Goal: Task Accomplishment & Management: Use online tool/utility

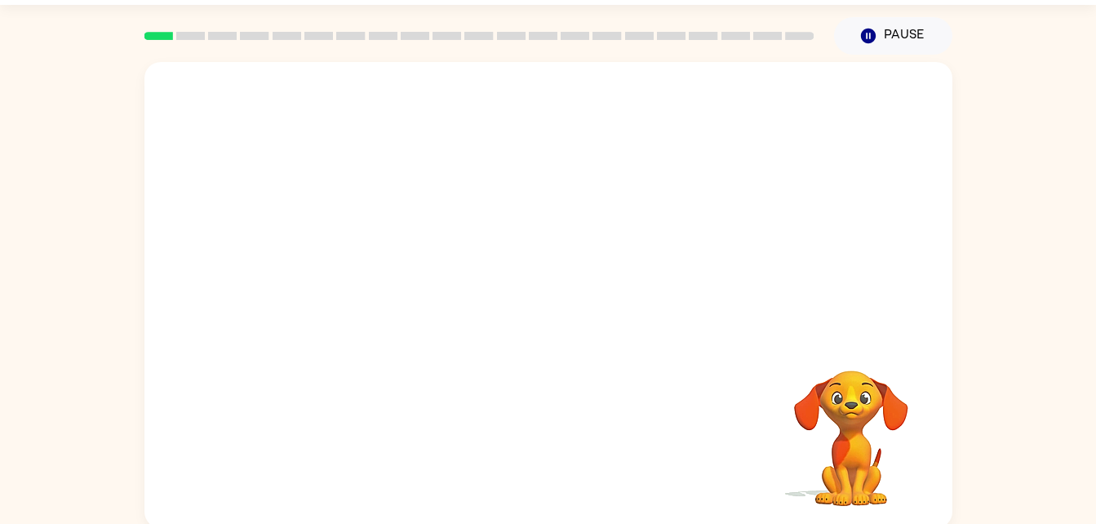
scroll to position [50, 0]
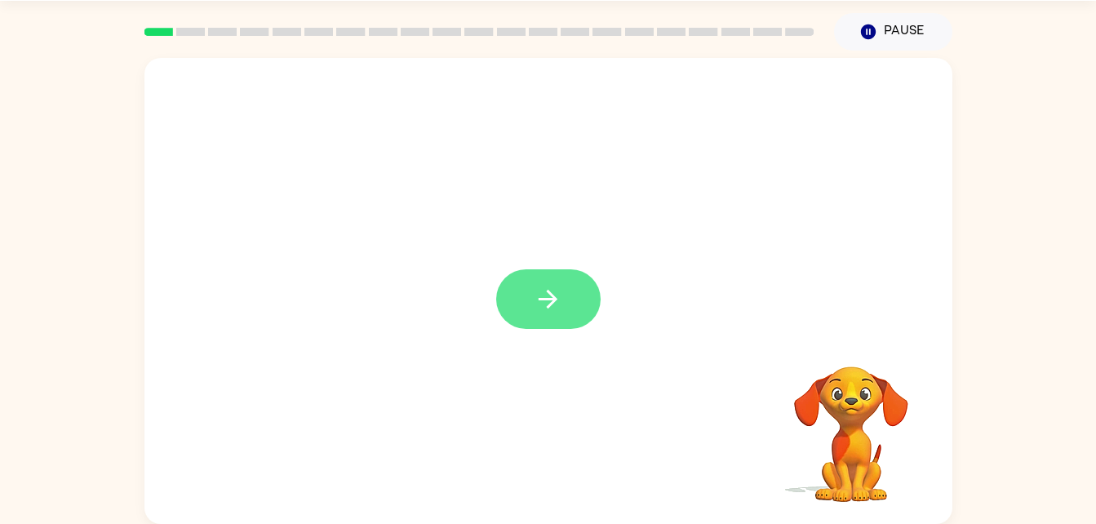
click at [515, 314] on button "button" at bounding box center [548, 299] width 104 height 60
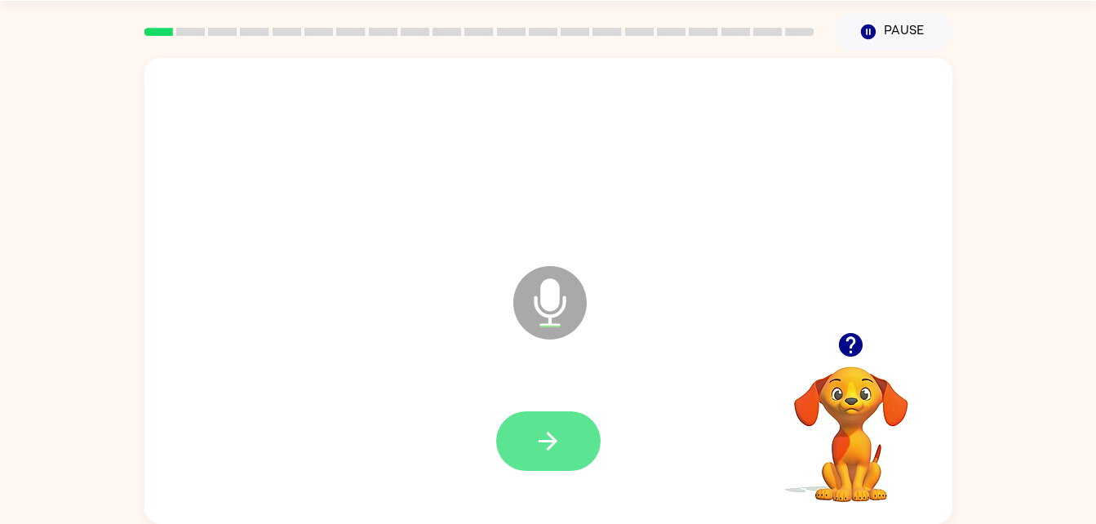
click at [541, 430] on icon "button" at bounding box center [548, 441] width 29 height 29
click at [857, 347] on icon "button" at bounding box center [851, 345] width 24 height 24
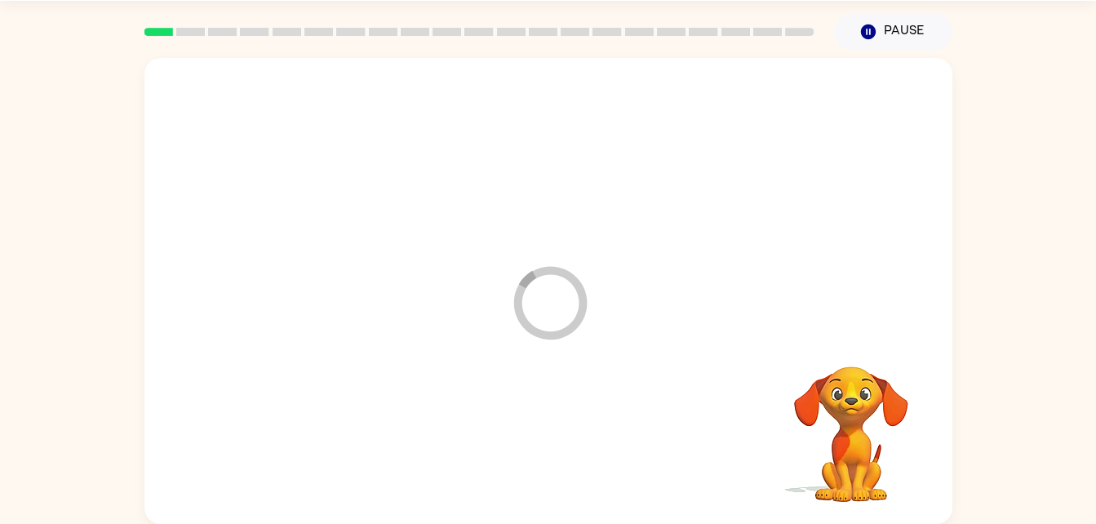
click at [575, 423] on div at bounding box center [548, 442] width 775 height 134
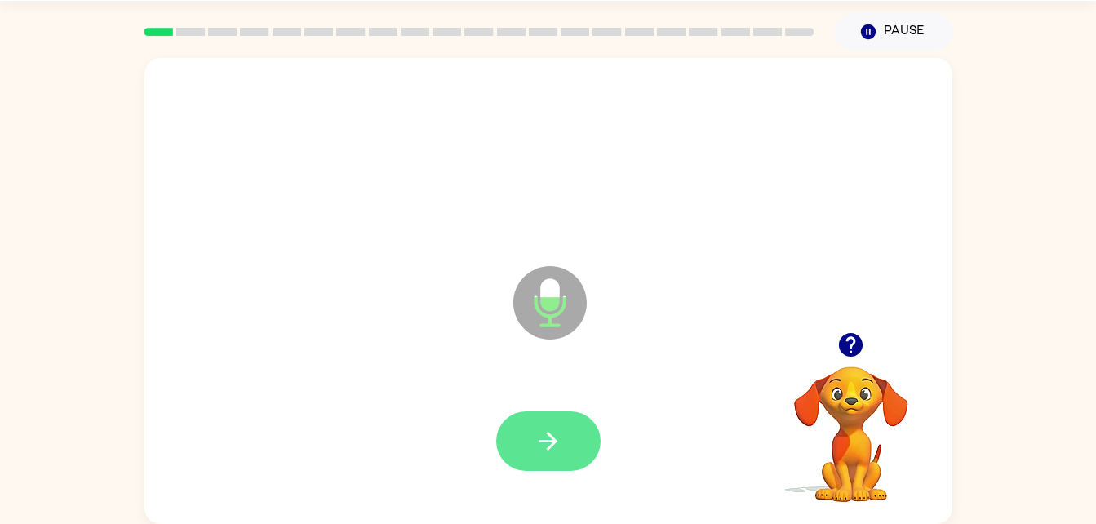
click at [541, 450] on icon "button" at bounding box center [548, 441] width 29 height 29
click at [537, 441] on icon "button" at bounding box center [548, 441] width 29 height 29
click at [558, 420] on button "button" at bounding box center [548, 441] width 104 height 60
click at [535, 452] on icon "button" at bounding box center [548, 441] width 29 height 29
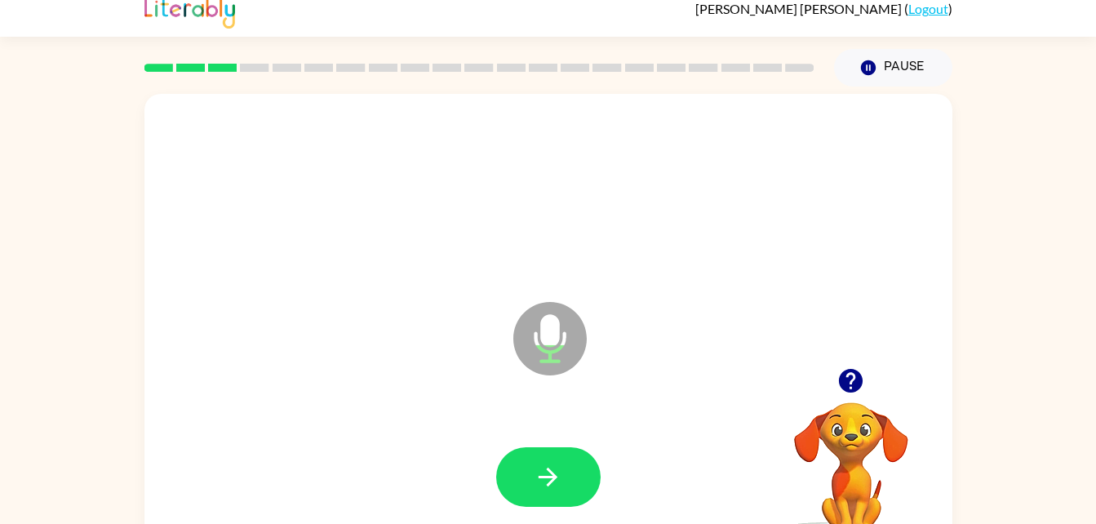
scroll to position [0, 0]
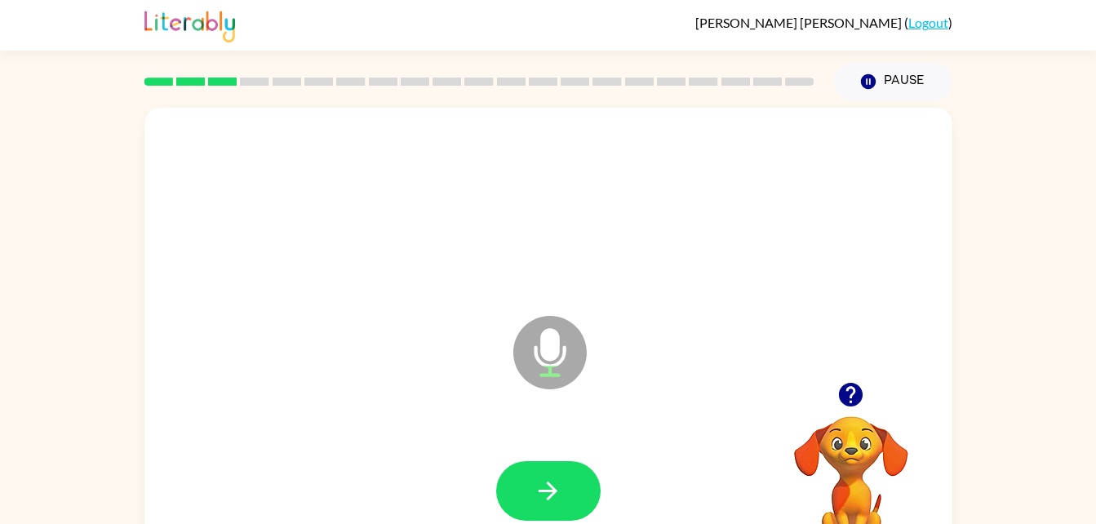
click at [849, 395] on icon "button" at bounding box center [851, 395] width 24 height 24
click at [563, 499] on button "button" at bounding box center [548, 491] width 104 height 60
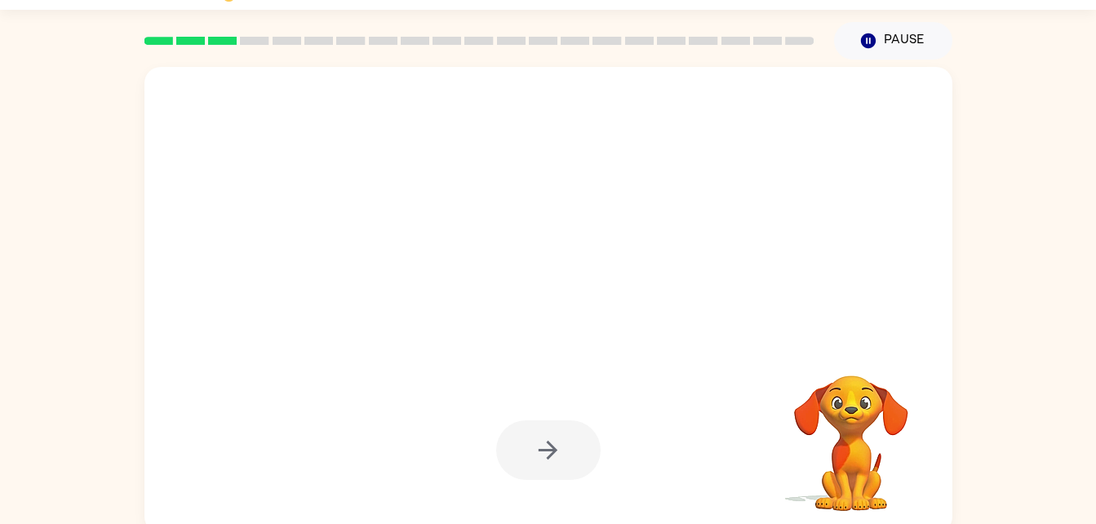
scroll to position [50, 0]
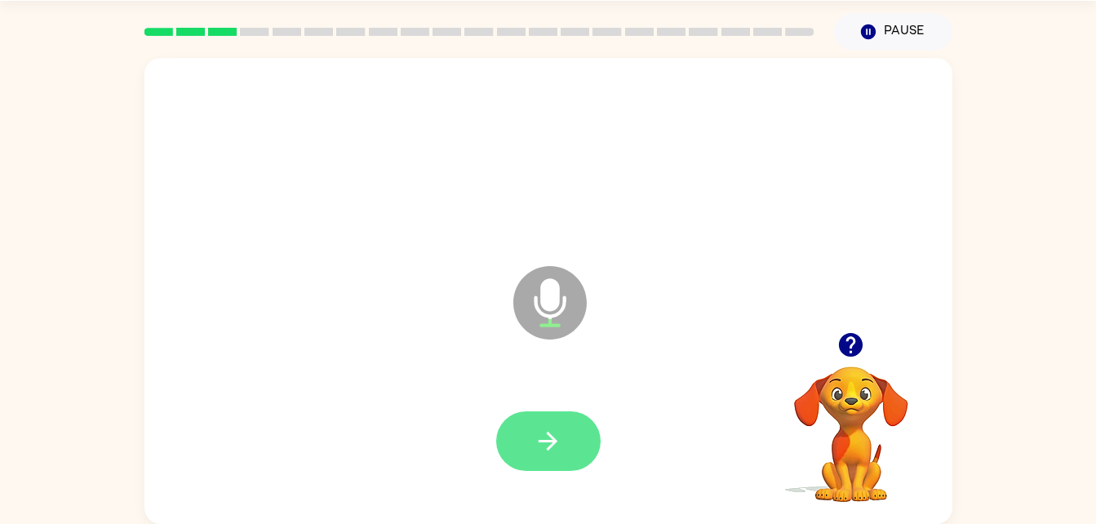
click at [529, 443] on button "button" at bounding box center [548, 441] width 104 height 60
click at [531, 439] on button "button" at bounding box center [548, 441] width 104 height 60
click at [540, 468] on button "button" at bounding box center [548, 441] width 104 height 60
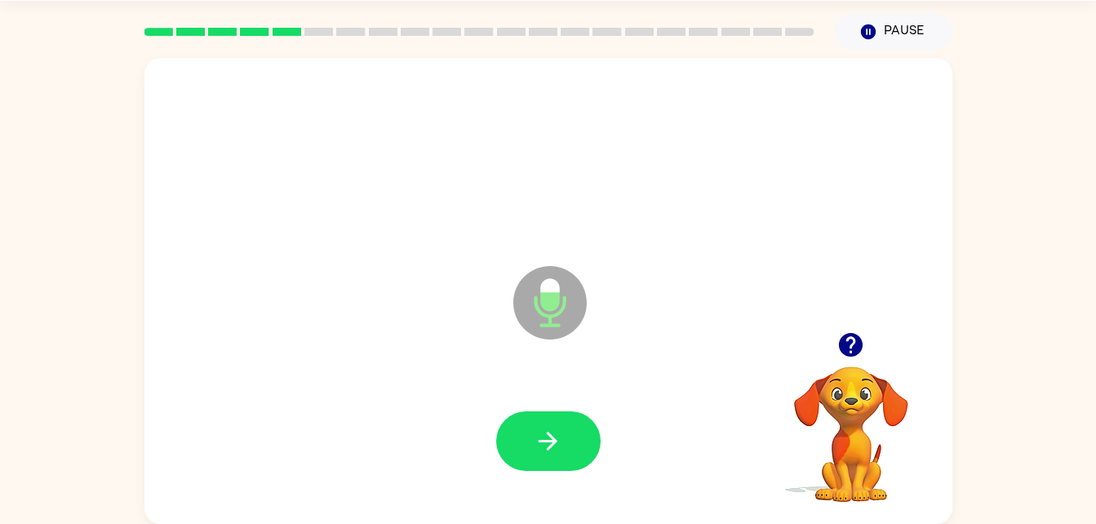
click at [870, 346] on button "button" at bounding box center [851, 345] width 42 height 42
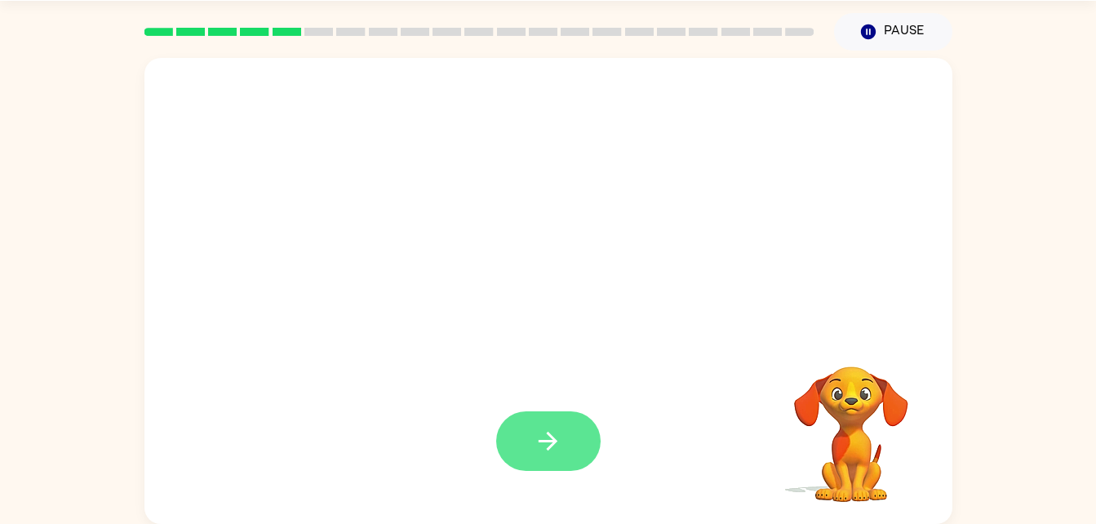
click at [558, 449] on icon "button" at bounding box center [548, 441] width 29 height 29
click at [573, 437] on button "button" at bounding box center [548, 441] width 104 height 60
click at [536, 445] on icon "button" at bounding box center [548, 441] width 29 height 29
click at [586, 458] on button "button" at bounding box center [548, 441] width 104 height 60
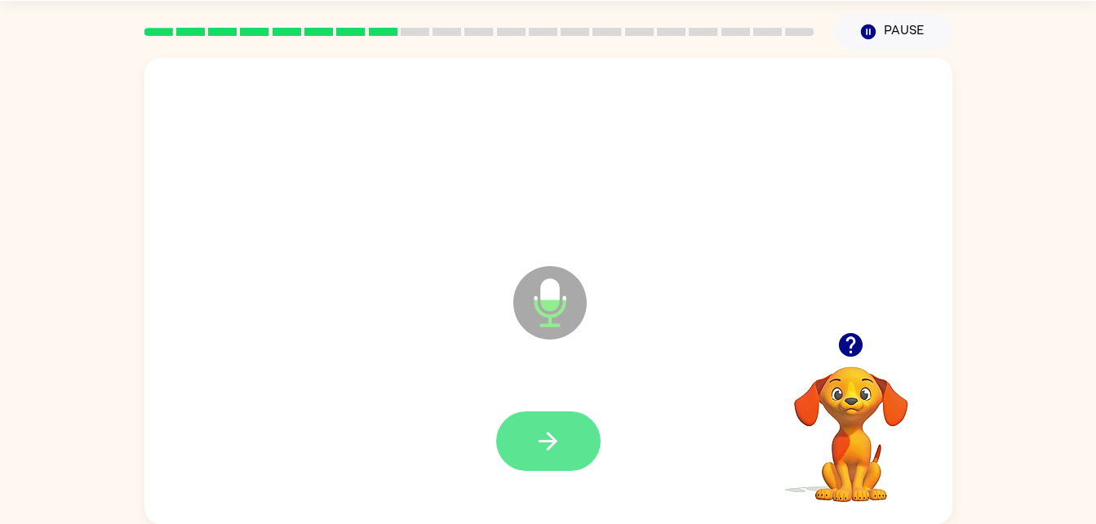
click at [561, 438] on icon "button" at bounding box center [548, 441] width 29 height 29
click at [553, 450] on icon "button" at bounding box center [548, 441] width 29 height 29
click at [540, 429] on icon "button" at bounding box center [548, 441] width 29 height 29
click at [585, 437] on button "button" at bounding box center [548, 441] width 104 height 60
click at [574, 434] on button "button" at bounding box center [548, 441] width 104 height 60
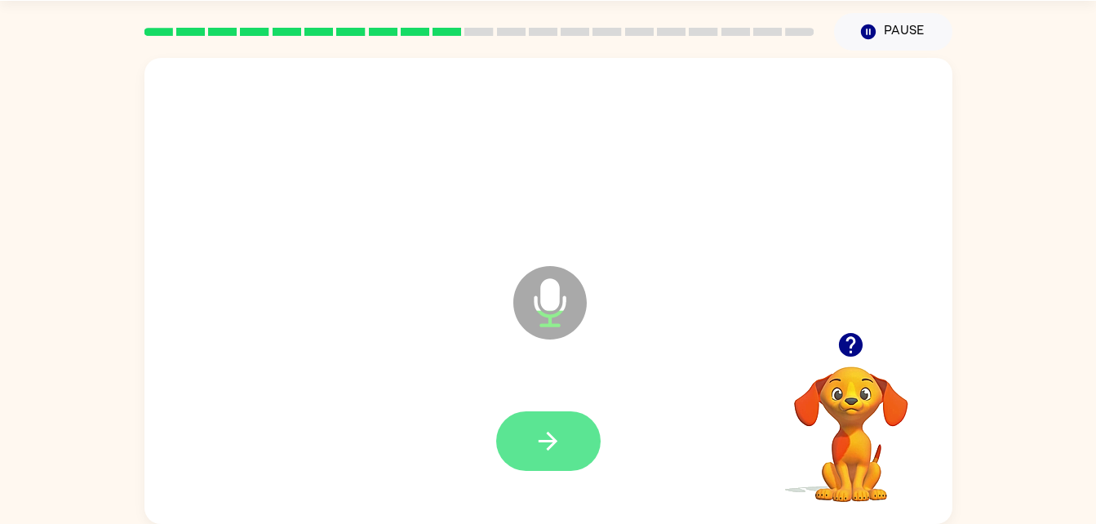
click at [554, 435] on icon "button" at bounding box center [548, 441] width 29 height 29
click at [568, 452] on button "button" at bounding box center [548, 441] width 104 height 60
click at [543, 436] on icon "button" at bounding box center [548, 441] width 29 height 29
click at [570, 437] on button "button" at bounding box center [548, 441] width 104 height 60
click at [556, 438] on icon "button" at bounding box center [548, 441] width 29 height 29
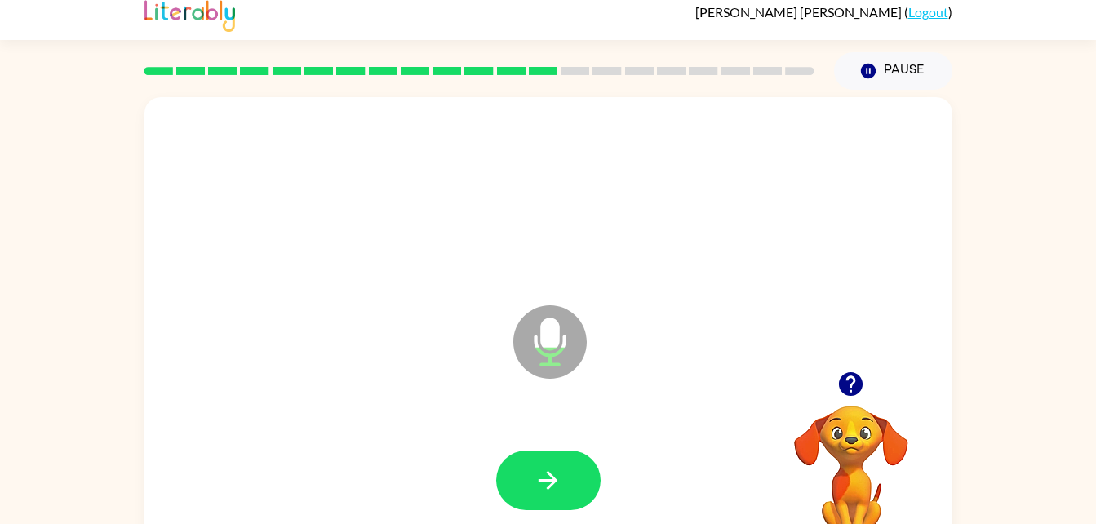
scroll to position [6, 0]
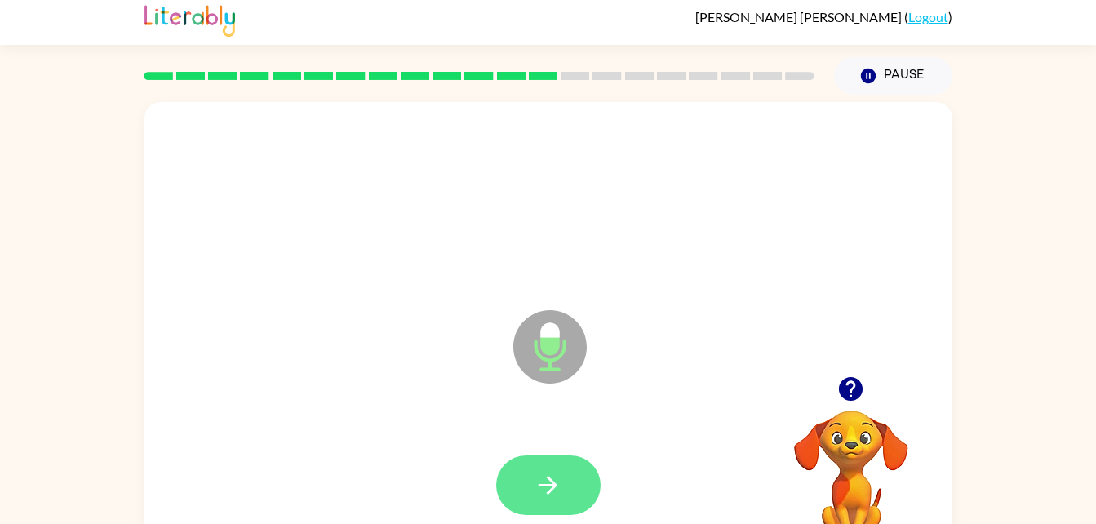
click at [545, 464] on button "button" at bounding box center [548, 485] width 104 height 60
click at [552, 501] on button "button" at bounding box center [548, 485] width 104 height 60
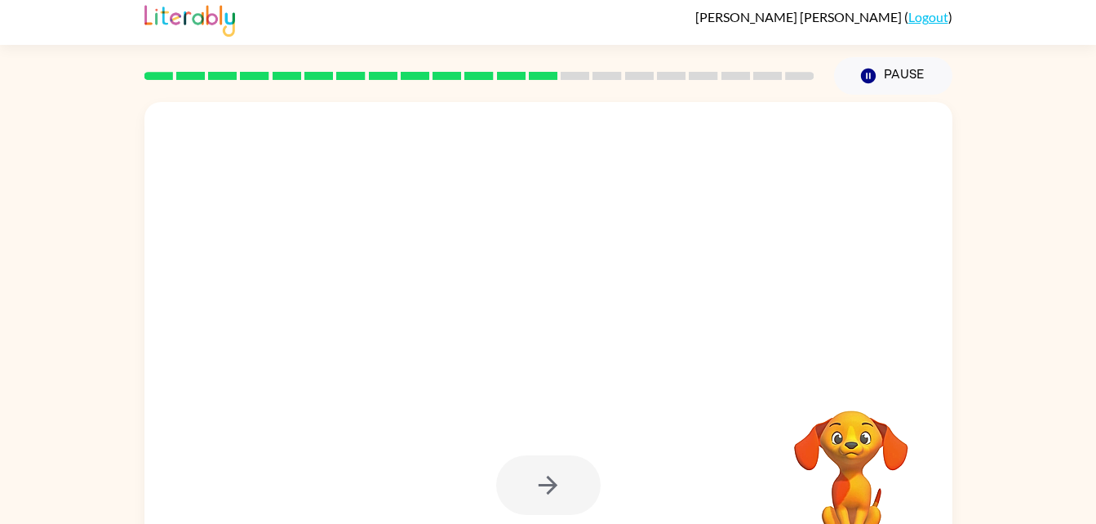
scroll to position [50, 0]
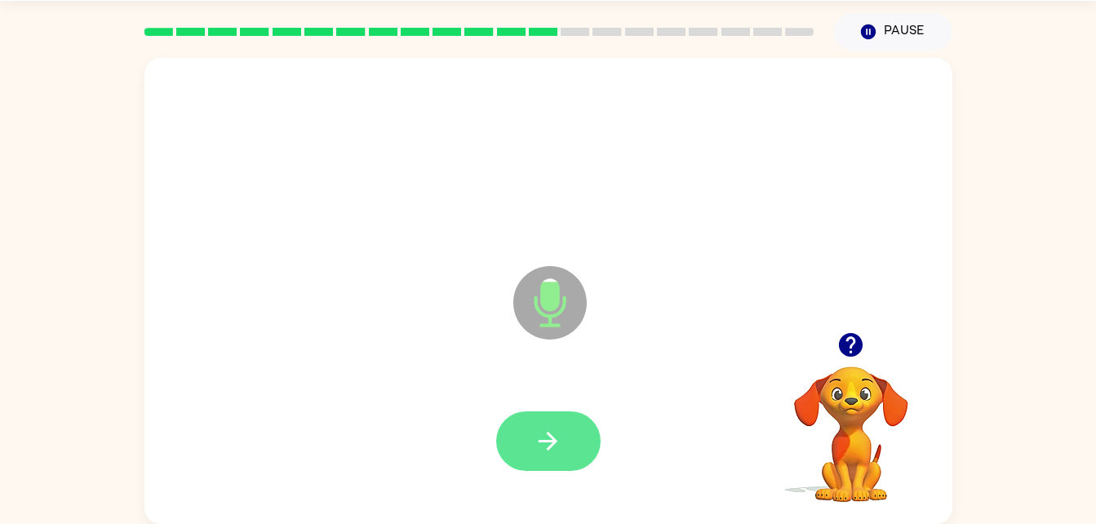
click at [553, 414] on button "button" at bounding box center [548, 441] width 104 height 60
click at [557, 449] on icon "button" at bounding box center [548, 441] width 29 height 29
click at [547, 437] on icon "button" at bounding box center [548, 441] width 29 height 29
click at [547, 443] on icon "button" at bounding box center [548, 441] width 29 height 29
click at [600, 444] on button "button" at bounding box center [548, 441] width 104 height 60
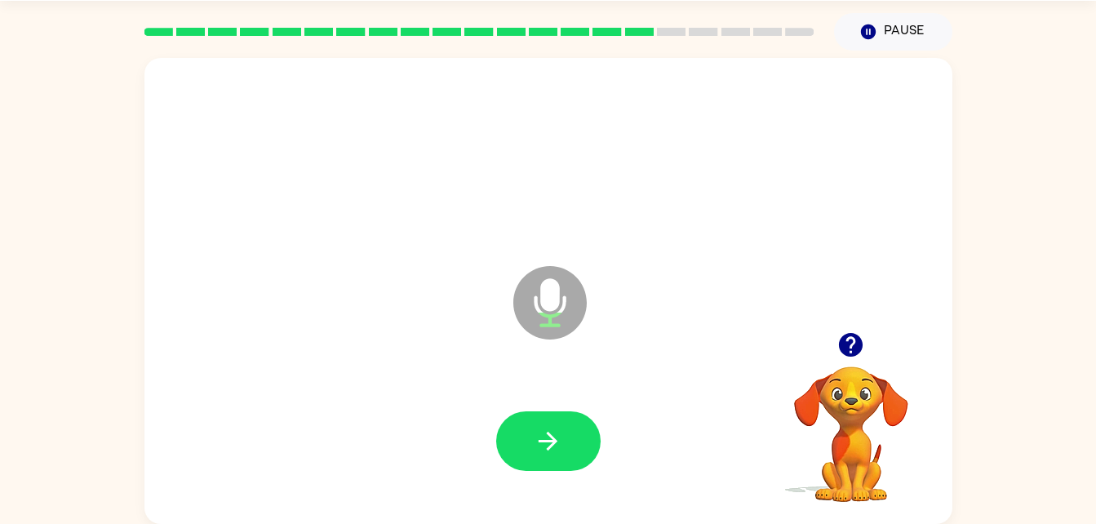
click at [481, 463] on div at bounding box center [548, 442] width 775 height 134
click at [552, 454] on icon "button" at bounding box center [548, 441] width 29 height 29
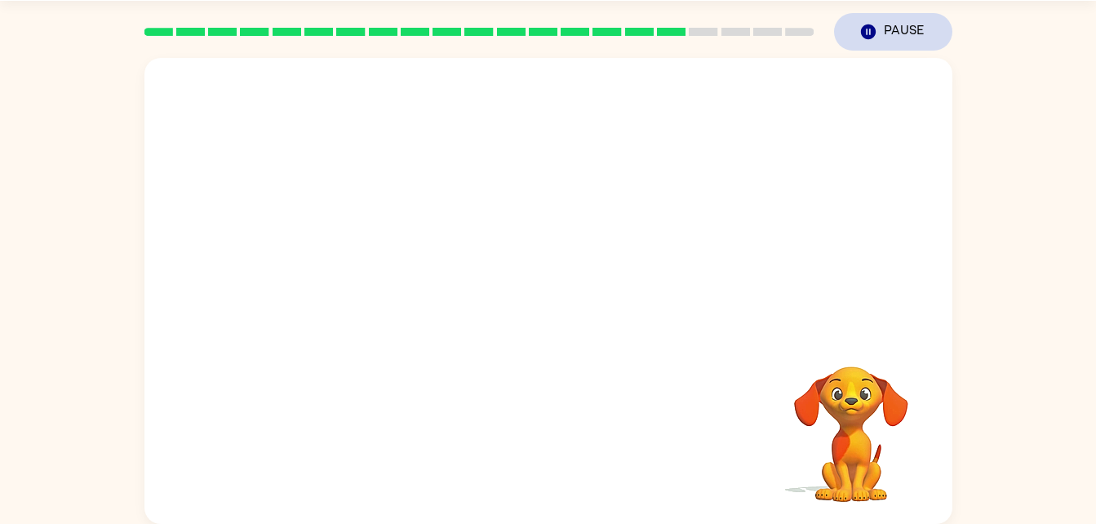
click at [908, 33] on button "Pause Pause" at bounding box center [893, 32] width 118 height 38
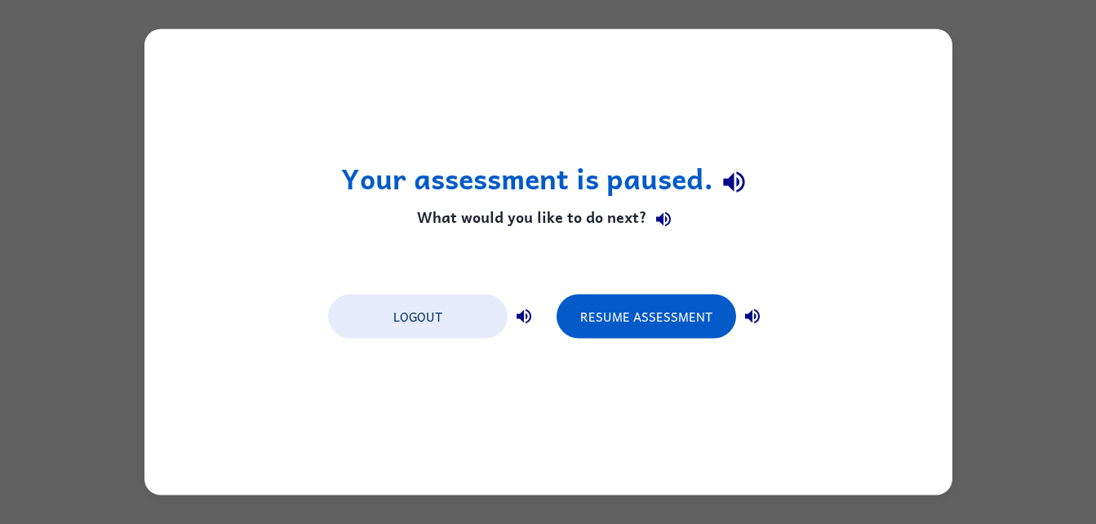
scroll to position [0, 0]
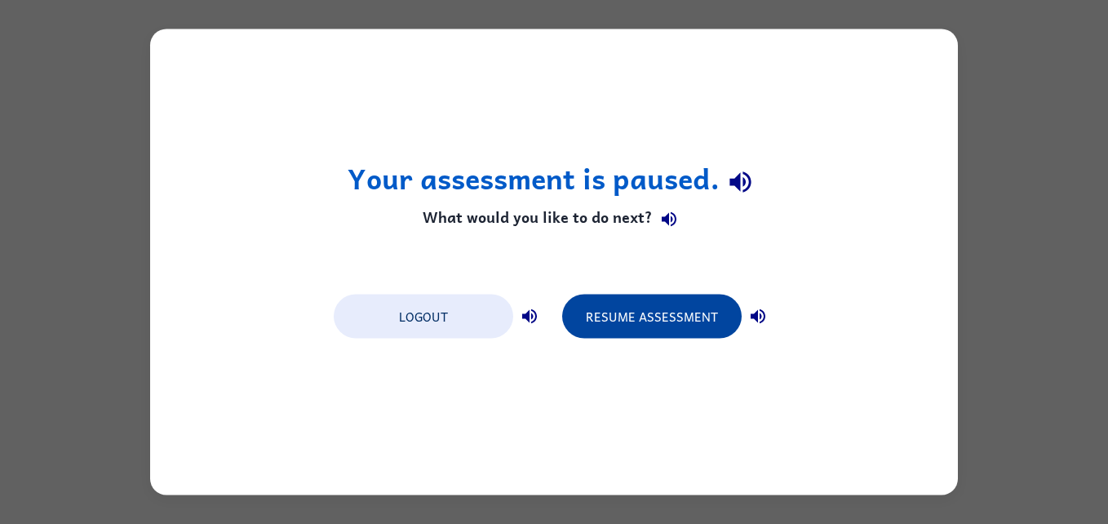
click at [680, 320] on button "Resume Assessment" at bounding box center [652, 317] width 180 height 44
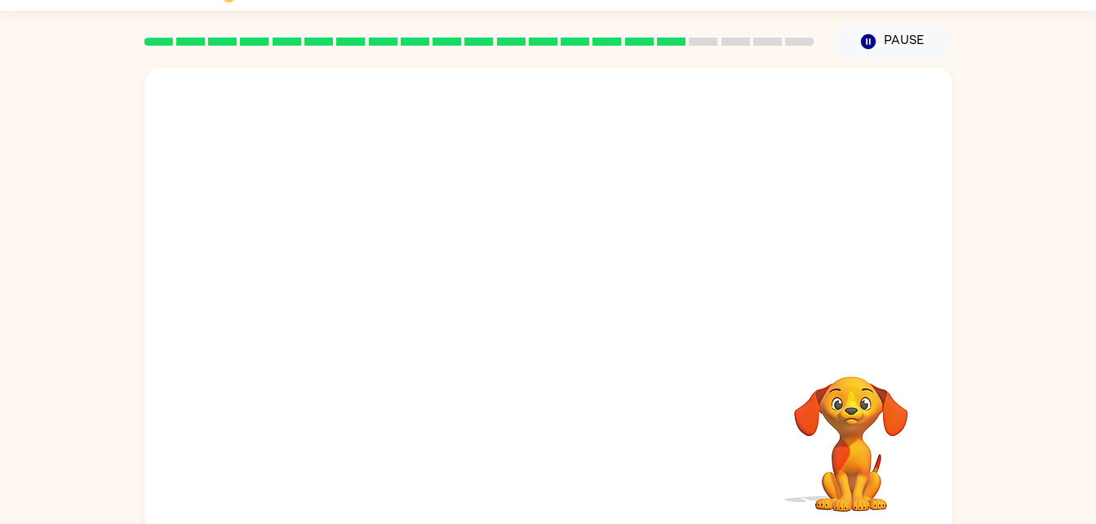
scroll to position [50, 0]
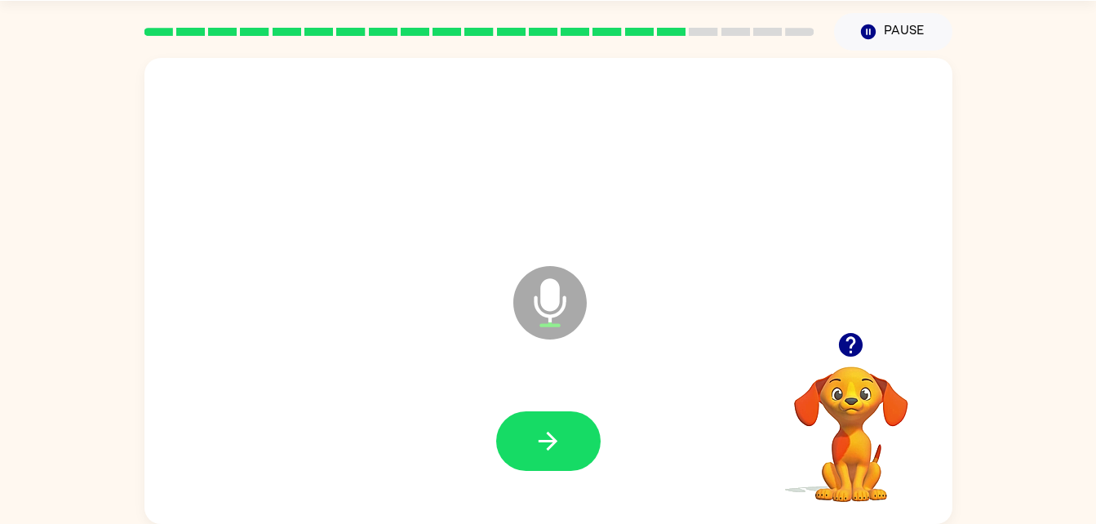
click at [870, 339] on button "button" at bounding box center [851, 345] width 42 height 42
click at [543, 419] on button "button" at bounding box center [548, 441] width 104 height 60
click at [578, 411] on div at bounding box center [548, 441] width 104 height 60
click at [561, 411] on button "button" at bounding box center [548, 441] width 104 height 60
click at [544, 452] on div at bounding box center [548, 441] width 104 height 60
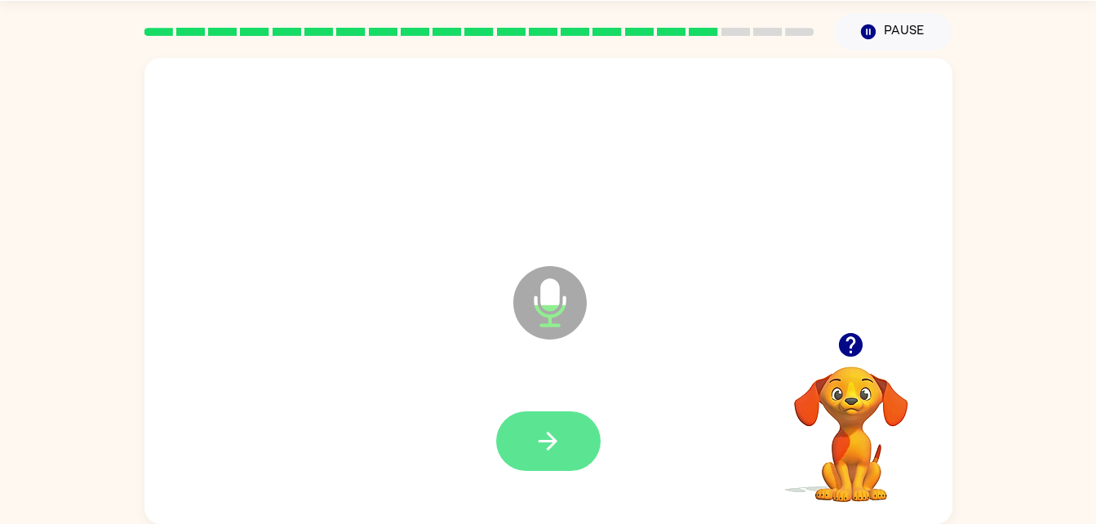
click at [552, 437] on icon "button" at bounding box center [548, 441] width 19 height 19
click at [545, 446] on icon "button" at bounding box center [548, 441] width 29 height 29
click at [540, 423] on button "button" at bounding box center [548, 441] width 104 height 60
click at [568, 448] on button "button" at bounding box center [548, 441] width 104 height 60
click at [556, 461] on button "button" at bounding box center [548, 441] width 104 height 60
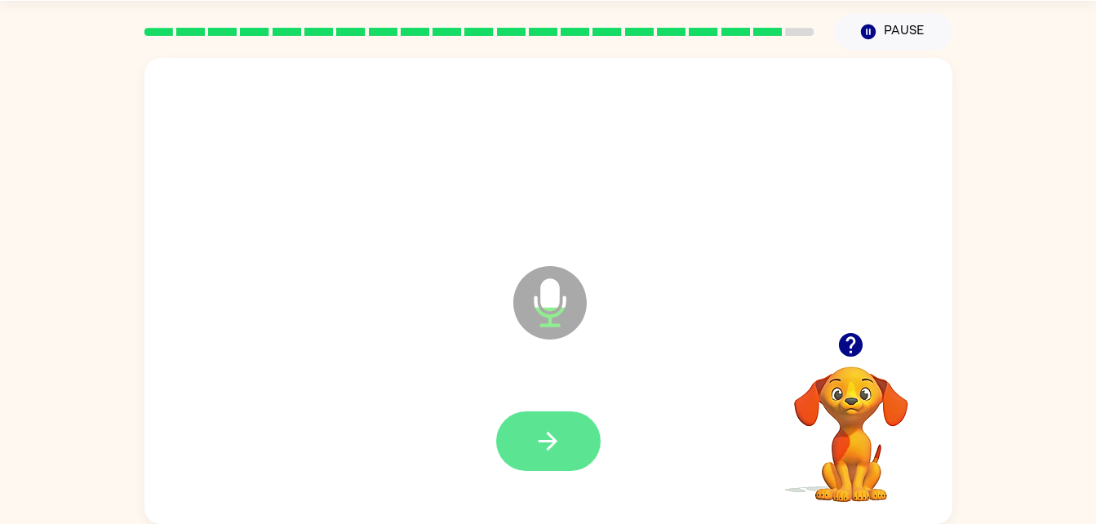
click at [536, 431] on icon "button" at bounding box center [548, 441] width 29 height 29
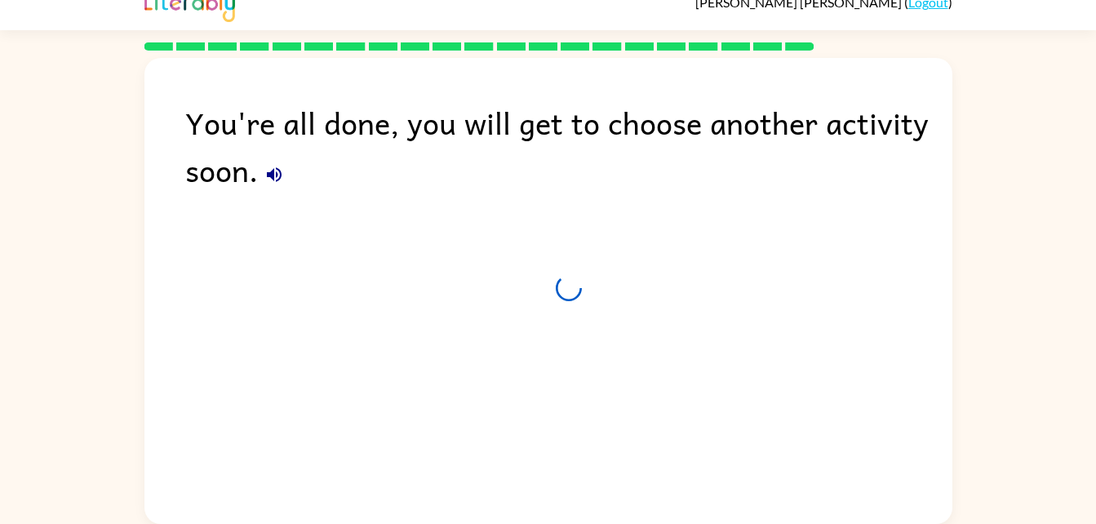
scroll to position [20, 0]
